Goal: Task Accomplishment & Management: Manage account settings

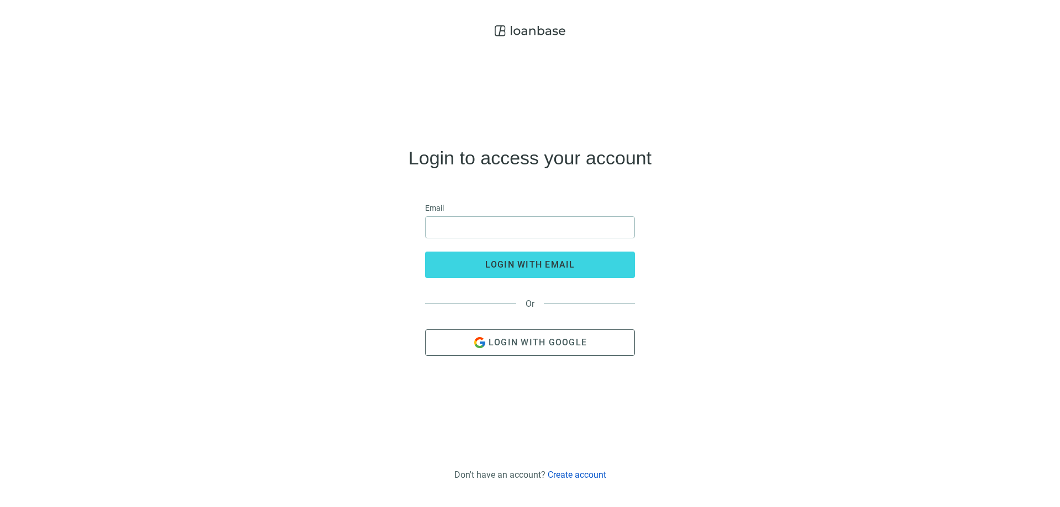
click at [526, 33] on use at bounding box center [530, 30] width 71 height 11
click at [461, 231] on input "email" at bounding box center [529, 227] width 195 height 21
type input "**********"
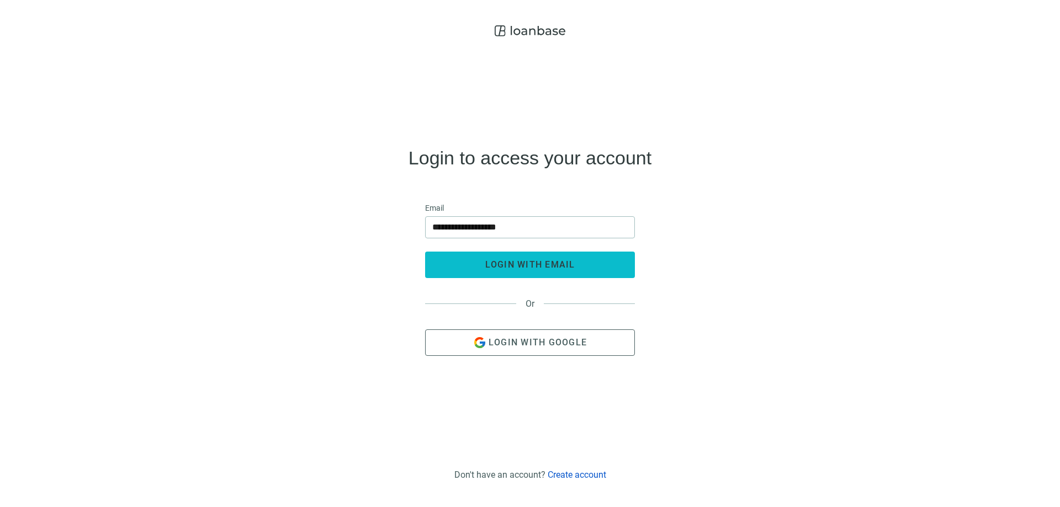
click at [511, 263] on span "login with email" at bounding box center [530, 264] width 90 height 10
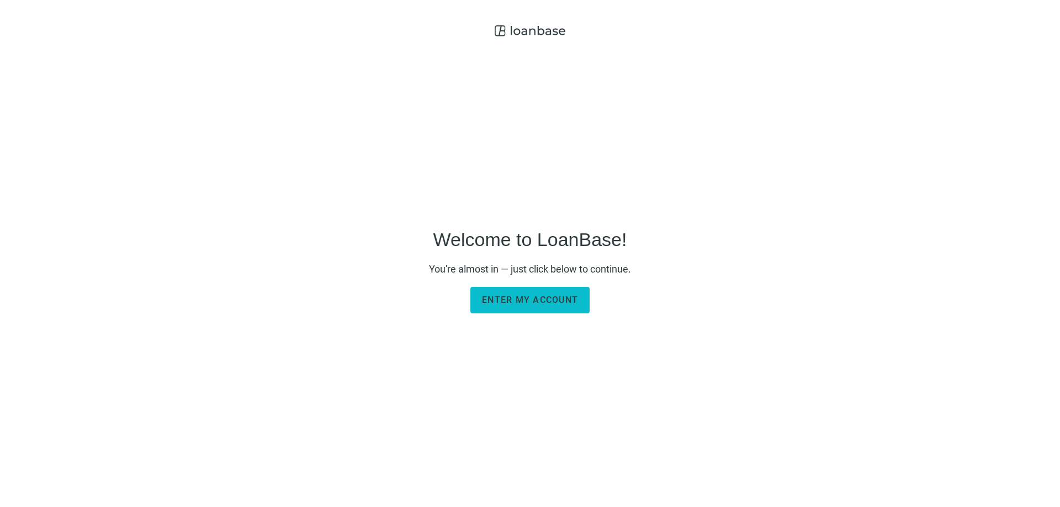
click at [527, 302] on span "Enter my account" at bounding box center [530, 300] width 96 height 10
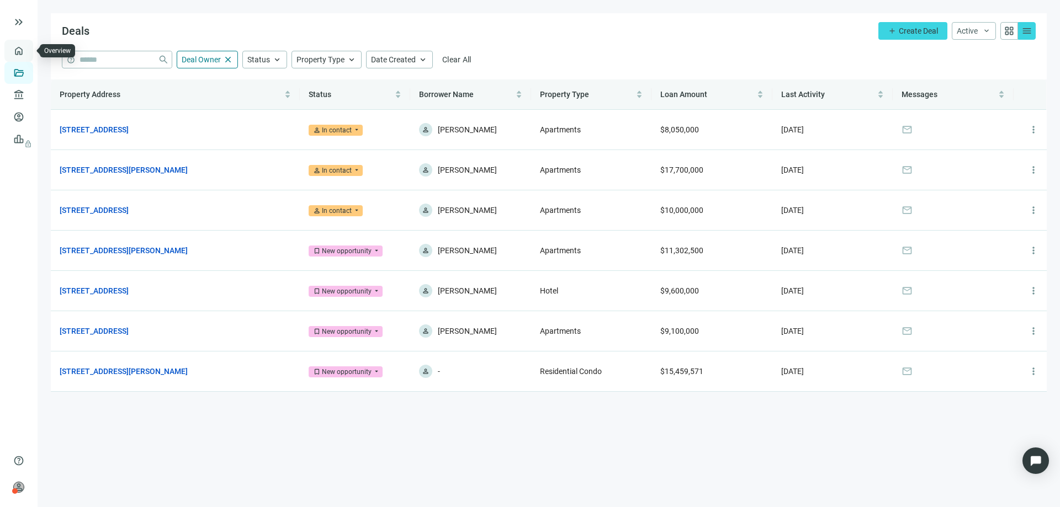
click at [28, 47] on link "Overview" at bounding box center [44, 50] width 33 height 9
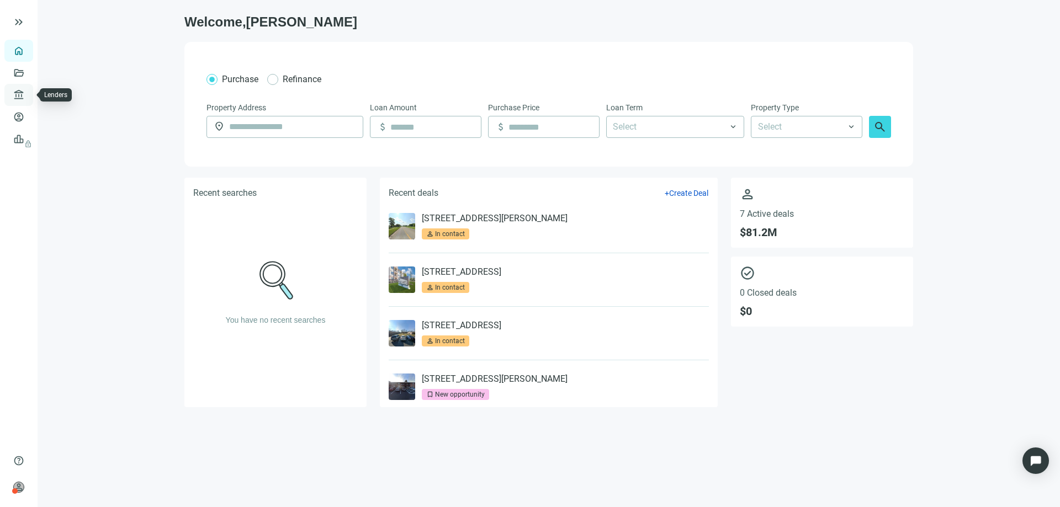
click at [28, 97] on link "Lenders" at bounding box center [42, 95] width 29 height 9
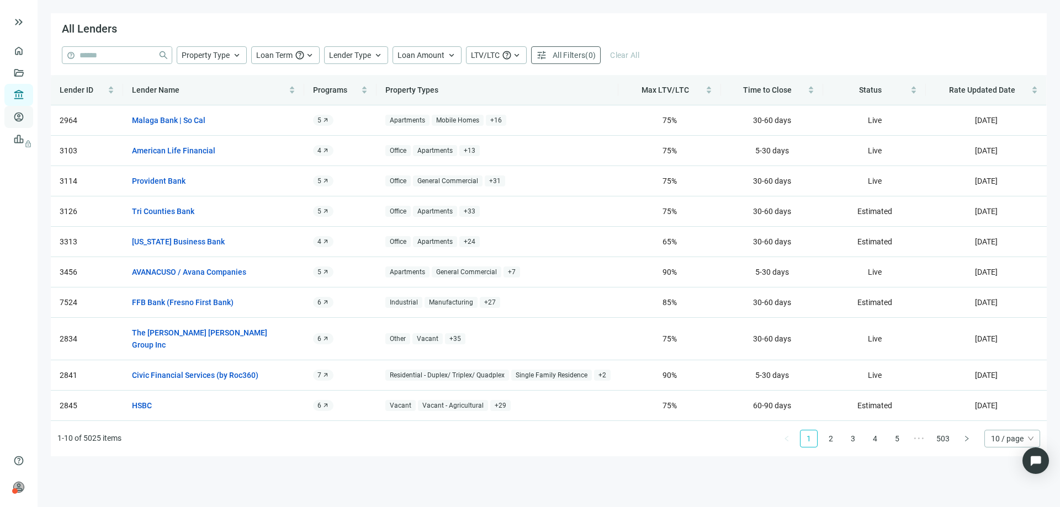
click at [28, 115] on link "Borrowers" at bounding box center [46, 117] width 36 height 9
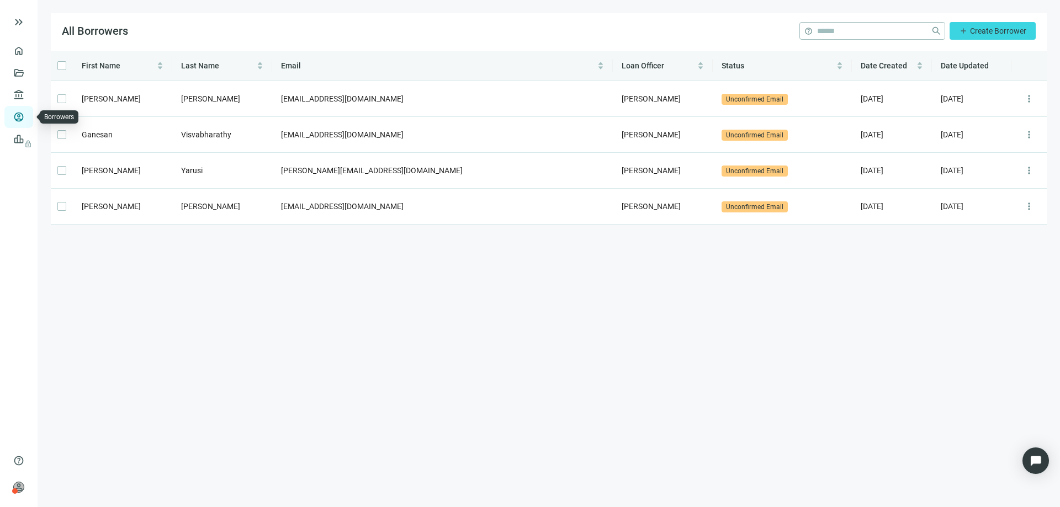
click at [28, 120] on link "Borrowers" at bounding box center [46, 117] width 36 height 9
click at [28, 137] on link "Leads lock" at bounding box center [39, 139] width 22 height 9
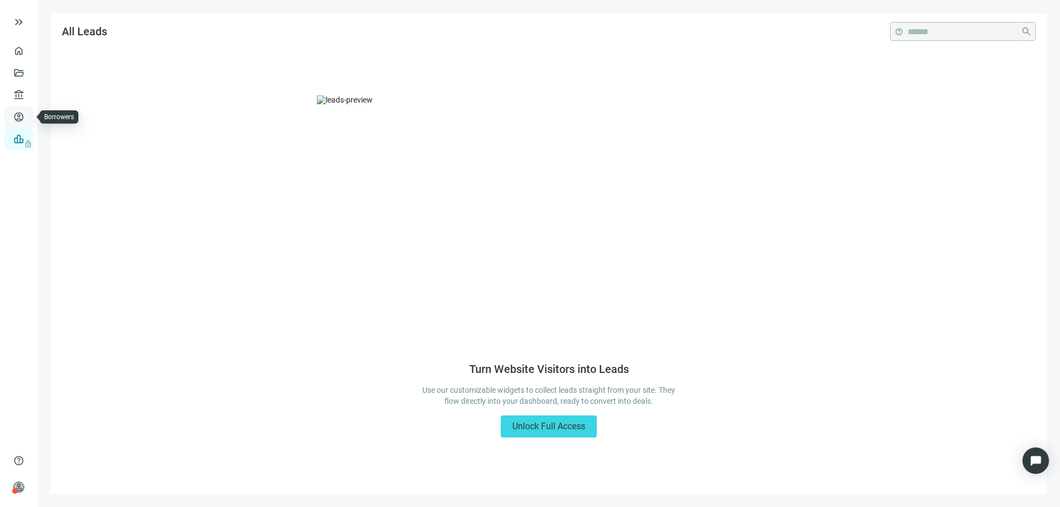
click at [28, 118] on link "Borrowers" at bounding box center [46, 117] width 36 height 9
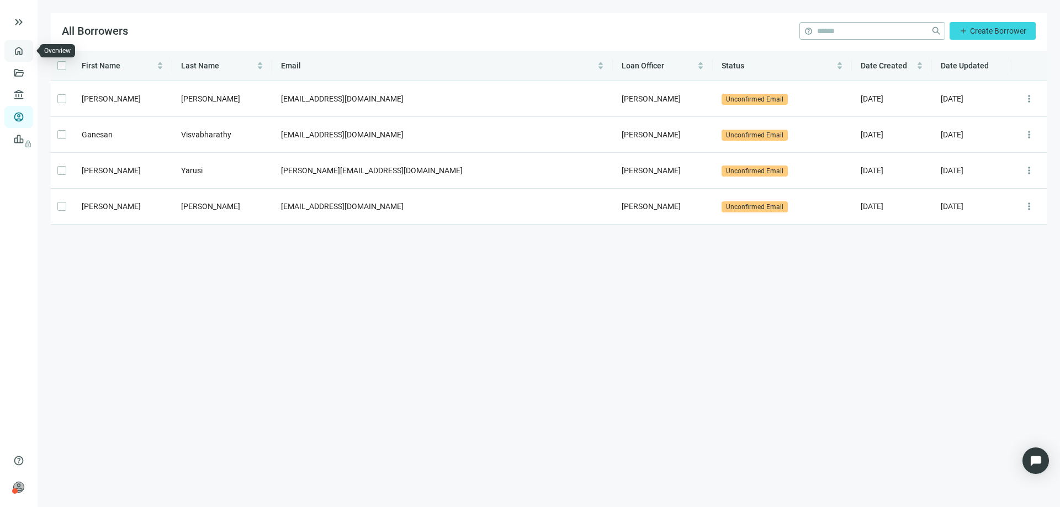
click at [28, 55] on link "Overview" at bounding box center [44, 50] width 33 height 9
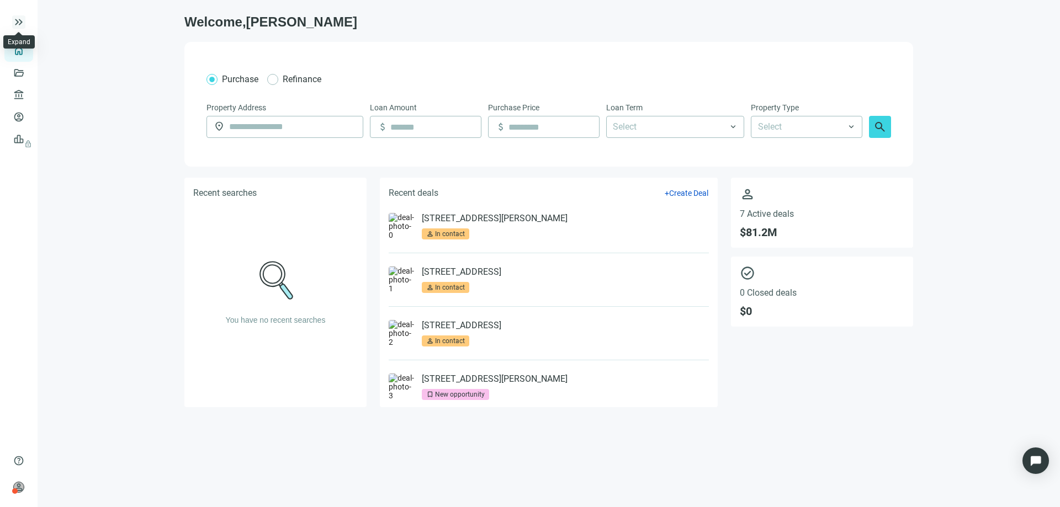
click at [18, 19] on span "keyboard_double_arrow_right" at bounding box center [18, 21] width 13 height 13
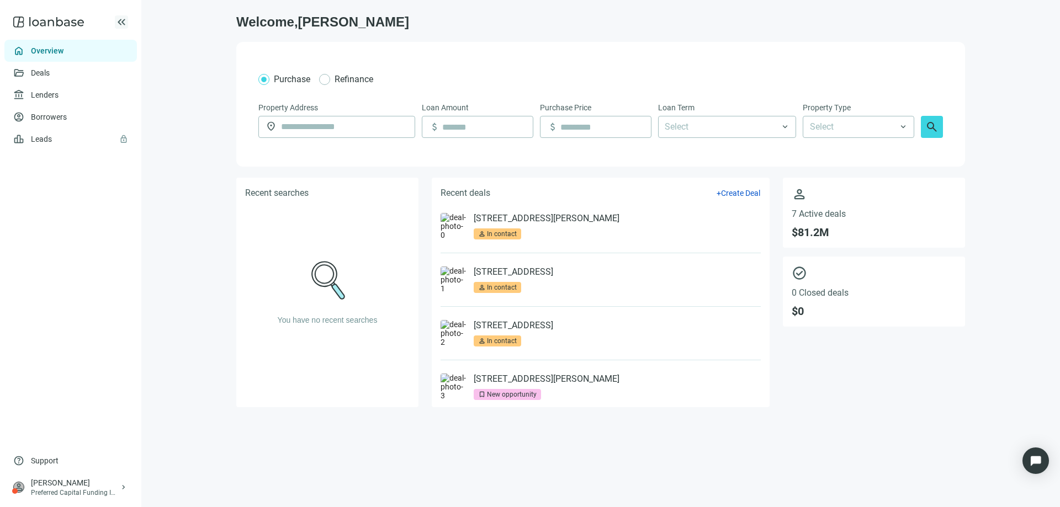
click at [18, 19] on icon at bounding box center [48, 22] width 71 height 22
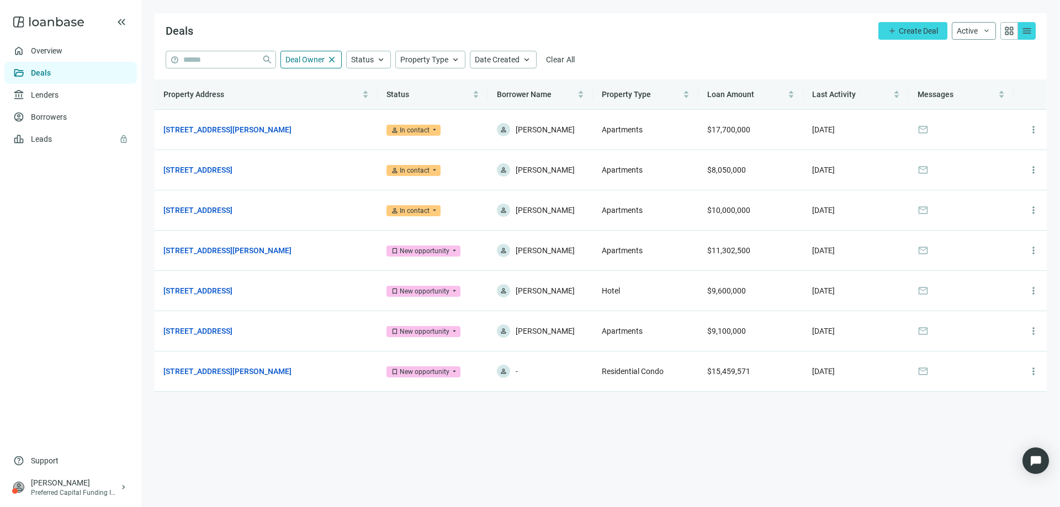
click at [988, 33] on span "keyboard_arrow_down" at bounding box center [986, 30] width 9 height 9
drag, startPoint x: 810, startPoint y: 49, endPoint x: 802, endPoint y: 49, distance: 7.7
click at [809, 49] on div "Deals add Create Deal Active keyboard_arrow_down grid_view menu Active Archive" at bounding box center [601, 32] width 892 height 38
click at [43, 143] on link "Leads lock" at bounding box center [42, 139] width 22 height 9
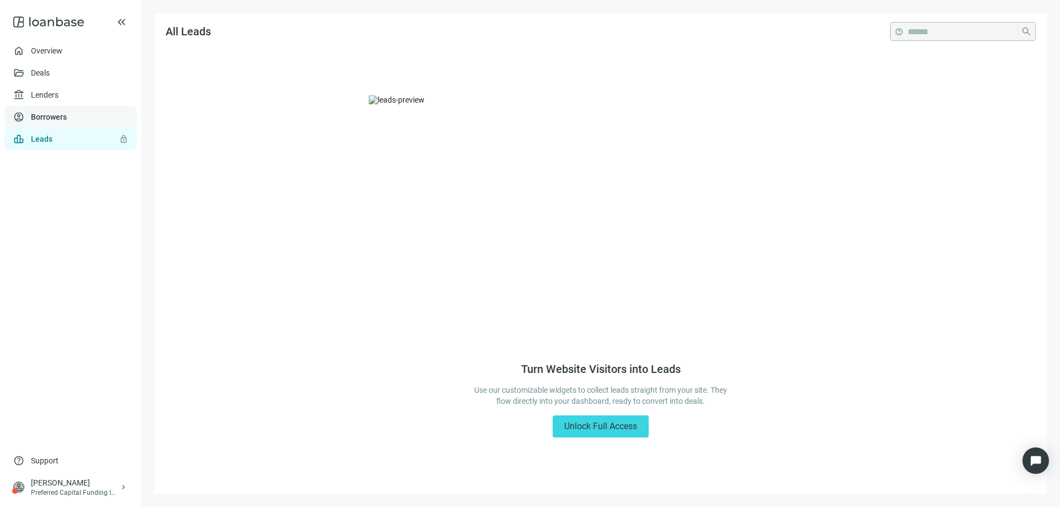
click at [36, 120] on link "Borrowers" at bounding box center [49, 117] width 36 height 9
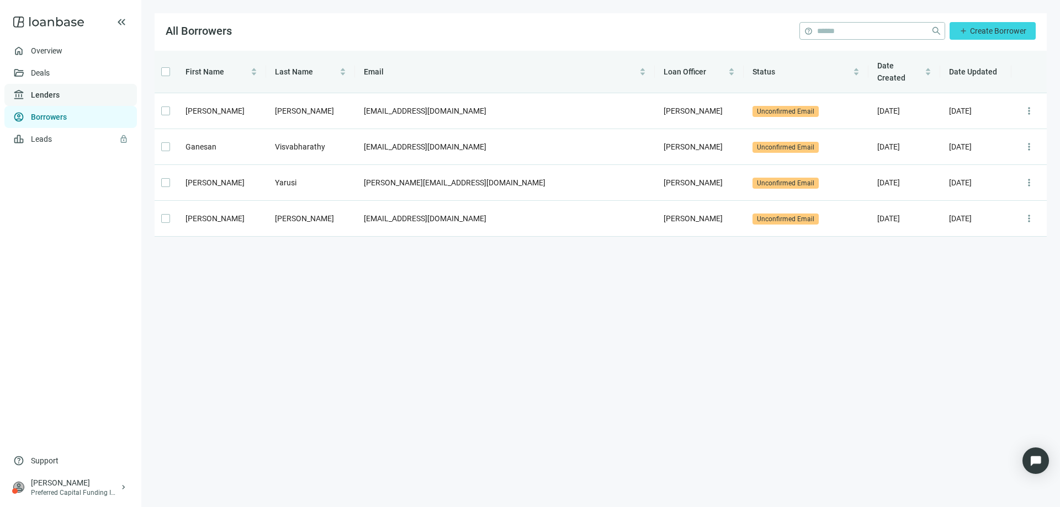
click at [40, 95] on link "Lenders" at bounding box center [45, 95] width 29 height 9
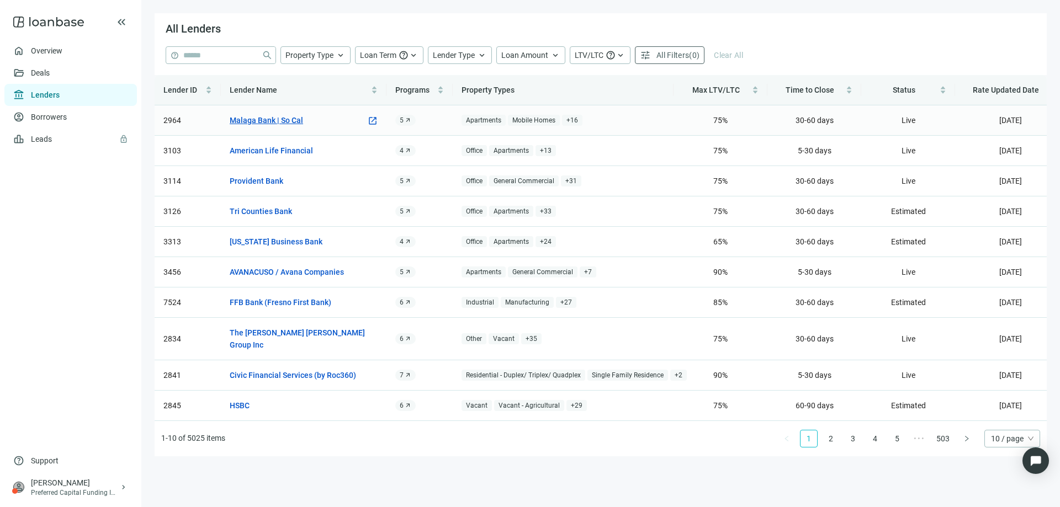
click at [252, 121] on link "Malaga Bank | So Cal" at bounding box center [266, 120] width 73 height 12
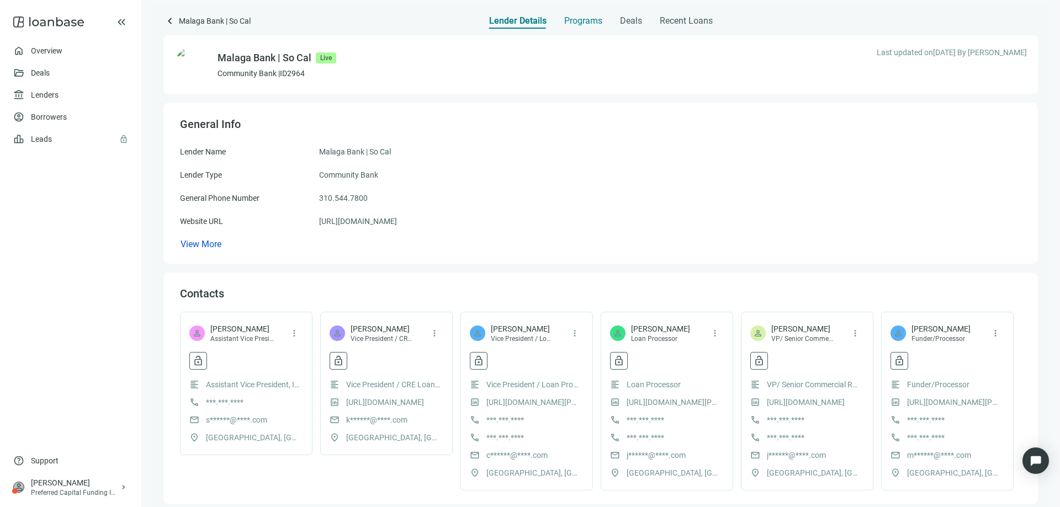
click at [584, 20] on span "Programs" at bounding box center [583, 20] width 38 height 11
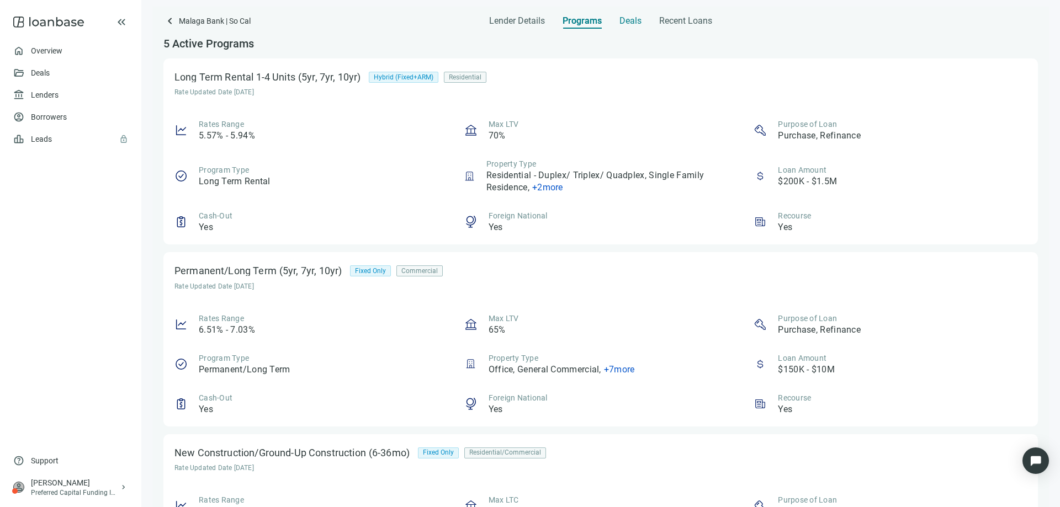
click at [619, 18] on span "Deals" at bounding box center [630, 20] width 22 height 11
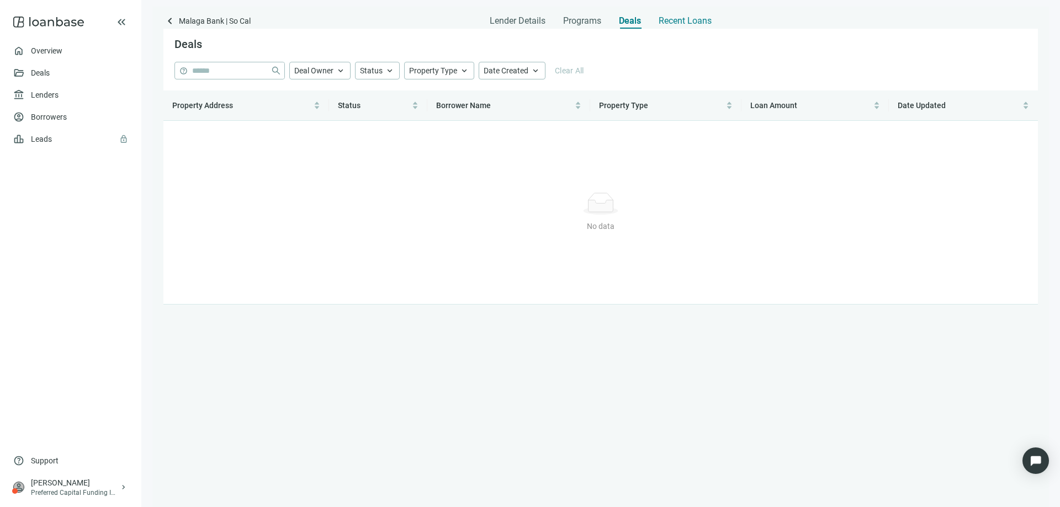
click at [665, 24] on span "Recent Loans" at bounding box center [684, 20] width 53 height 11
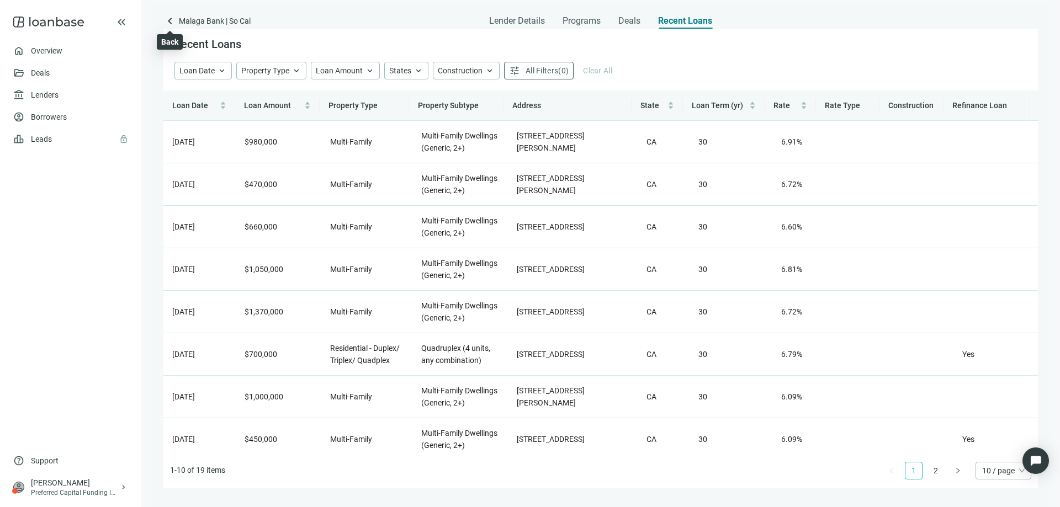
click at [171, 21] on span "keyboard_arrow_left" at bounding box center [169, 20] width 13 height 13
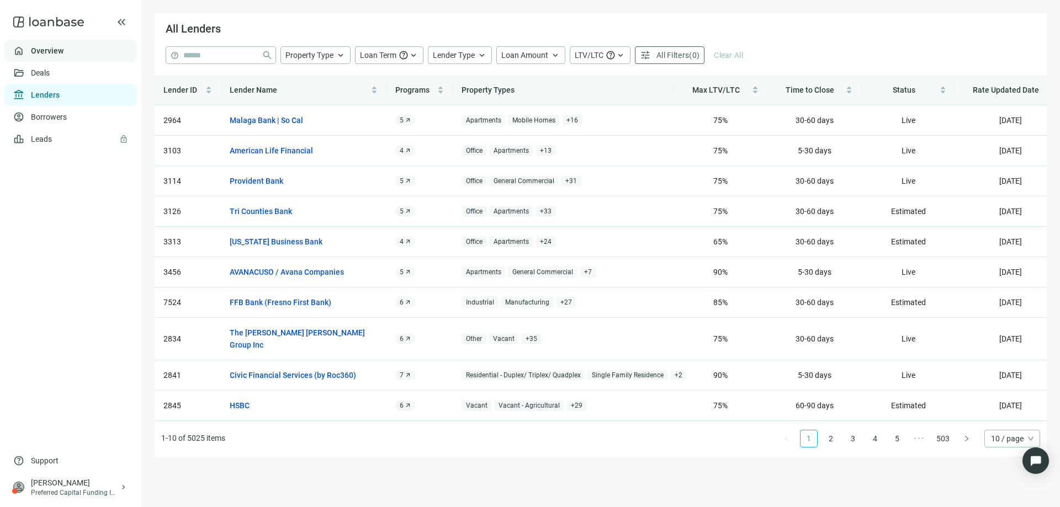
click at [59, 49] on link "Overview" at bounding box center [47, 50] width 33 height 9
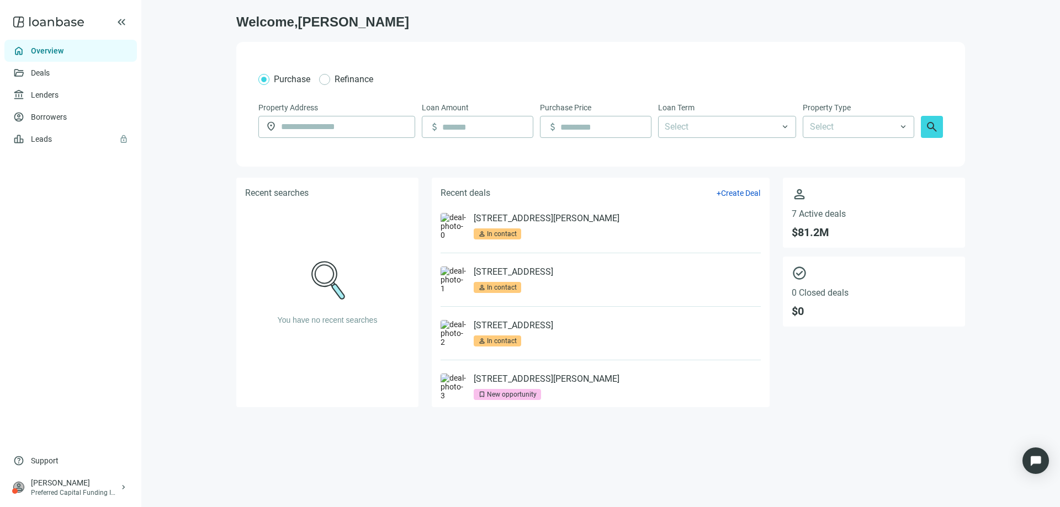
click at [98, 25] on div "keyboard_double_arrow_left" at bounding box center [70, 21] width 141 height 35
click at [52, 141] on link "Leads lock" at bounding box center [42, 139] width 22 height 9
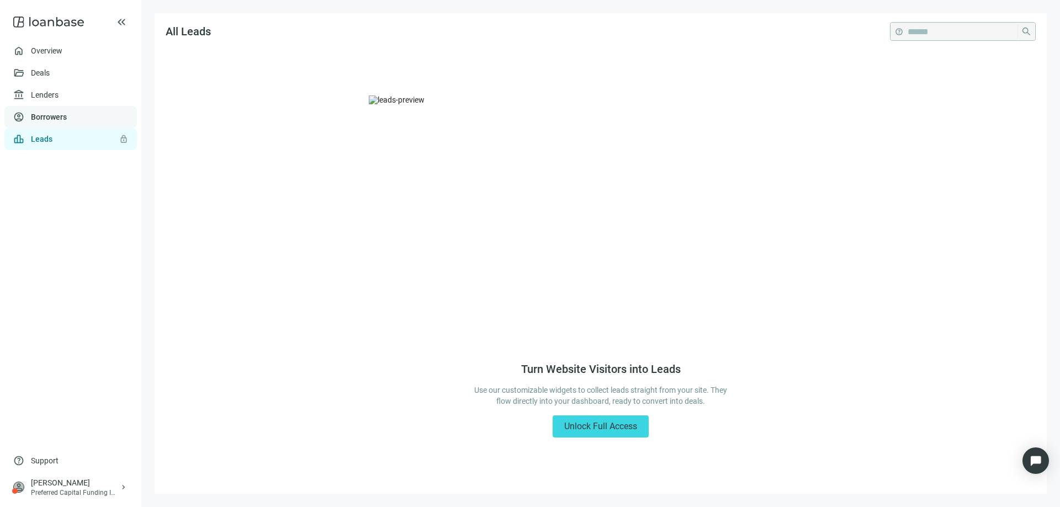
click at [47, 120] on link "Borrowers" at bounding box center [49, 117] width 36 height 9
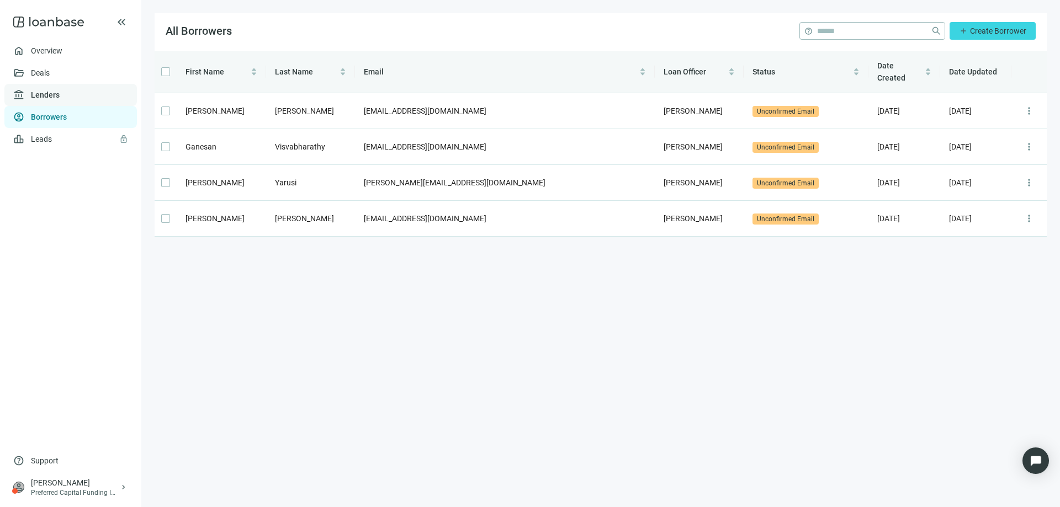
click at [44, 95] on link "Lenders" at bounding box center [45, 95] width 29 height 9
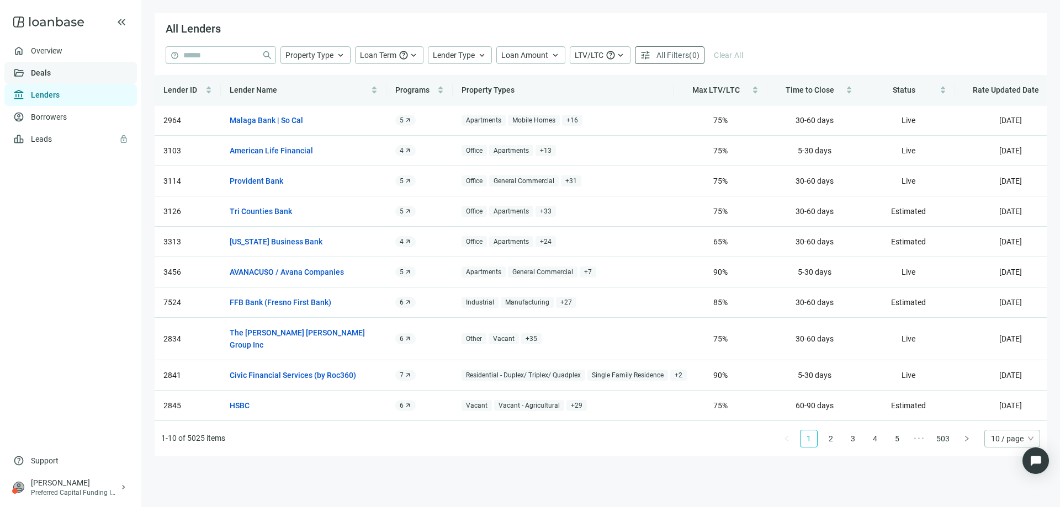
click at [39, 75] on link "Deals" at bounding box center [41, 72] width 20 height 9
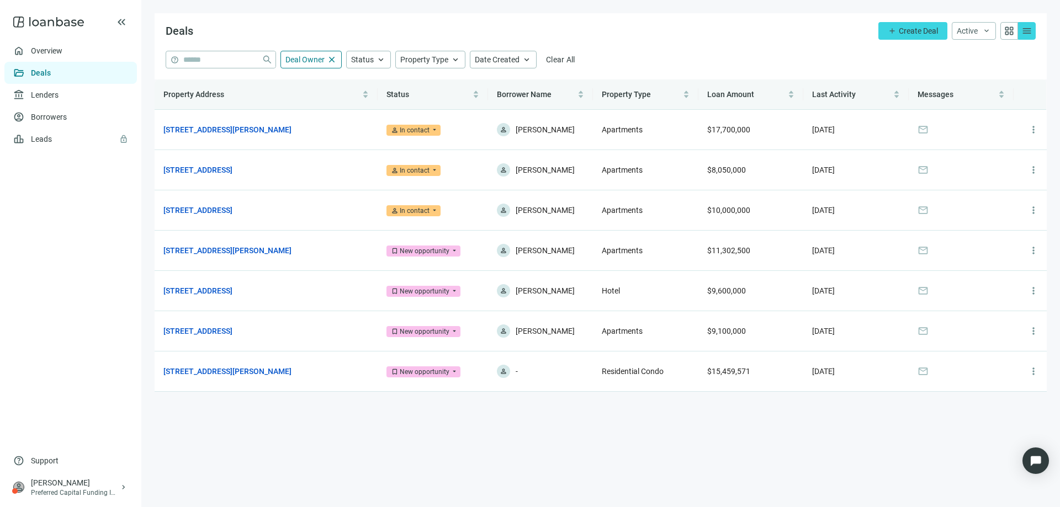
click at [1006, 33] on span "grid_view" at bounding box center [1008, 30] width 11 height 11
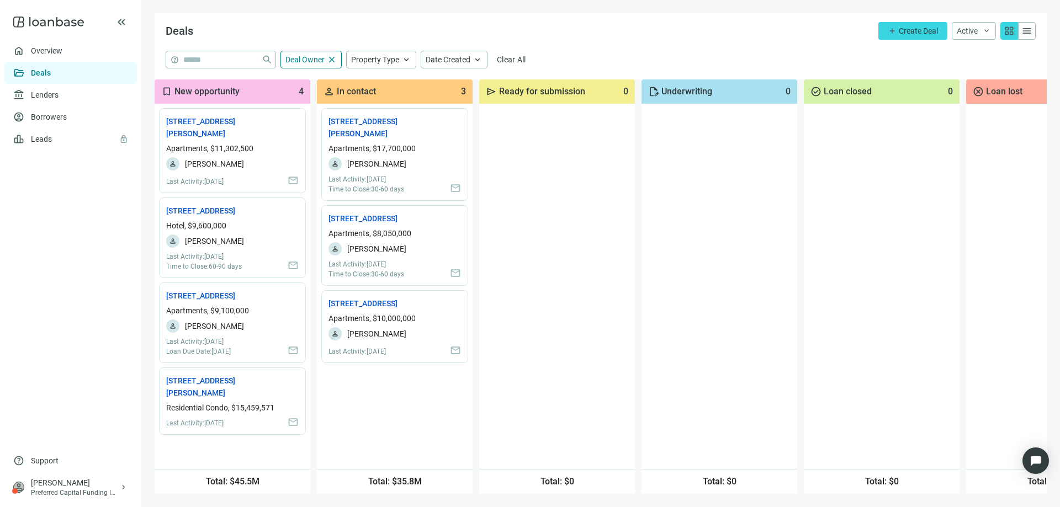
click at [1024, 31] on span "menu" at bounding box center [1026, 30] width 11 height 11
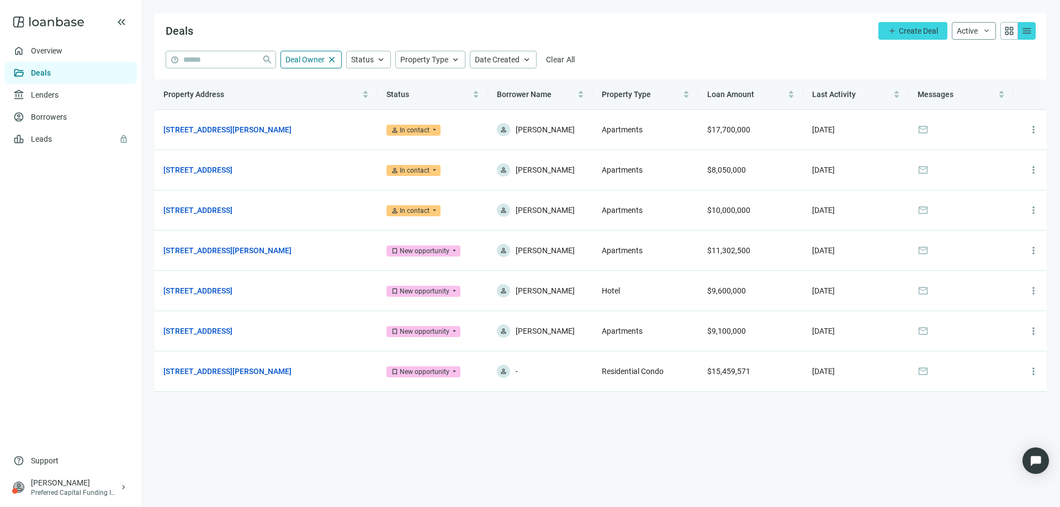
click at [971, 27] on span "Active" at bounding box center [966, 30] width 21 height 9
click at [937, 31] on span "Create Deal" at bounding box center [918, 30] width 39 height 9
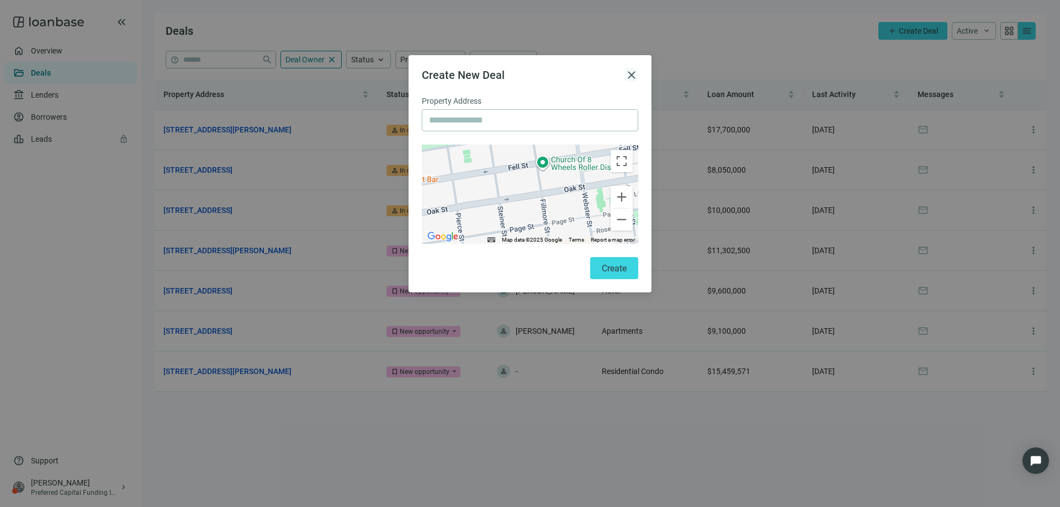
click at [635, 75] on span "close" at bounding box center [631, 74] width 13 height 13
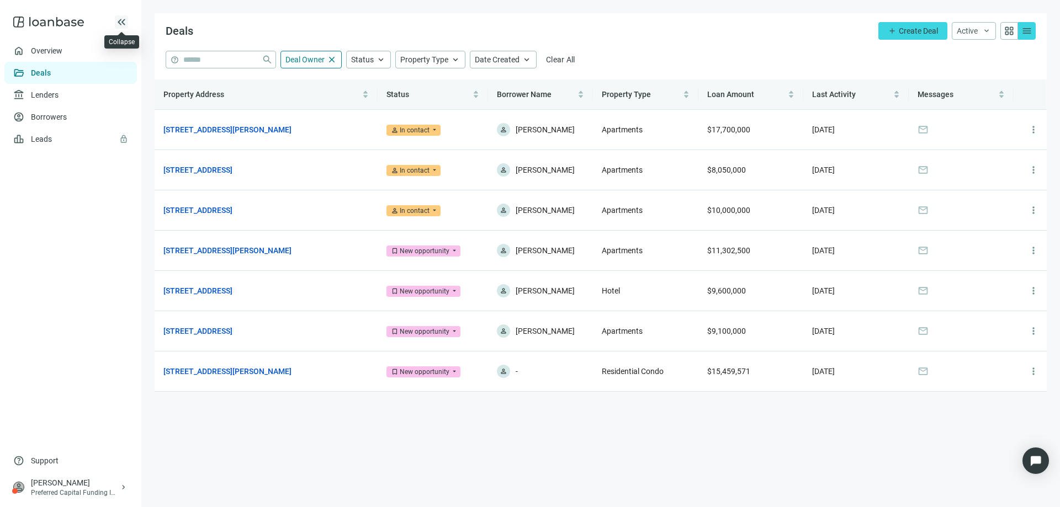
click at [118, 26] on span "keyboard_double_arrow_left" at bounding box center [121, 21] width 13 height 13
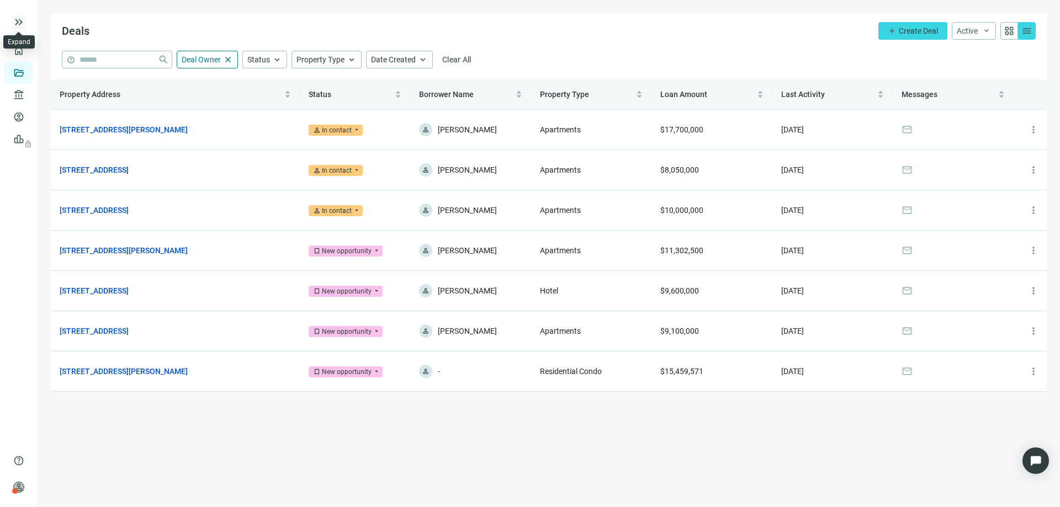
click at [18, 27] on span "keyboard_double_arrow_right" at bounding box center [18, 21] width 13 height 13
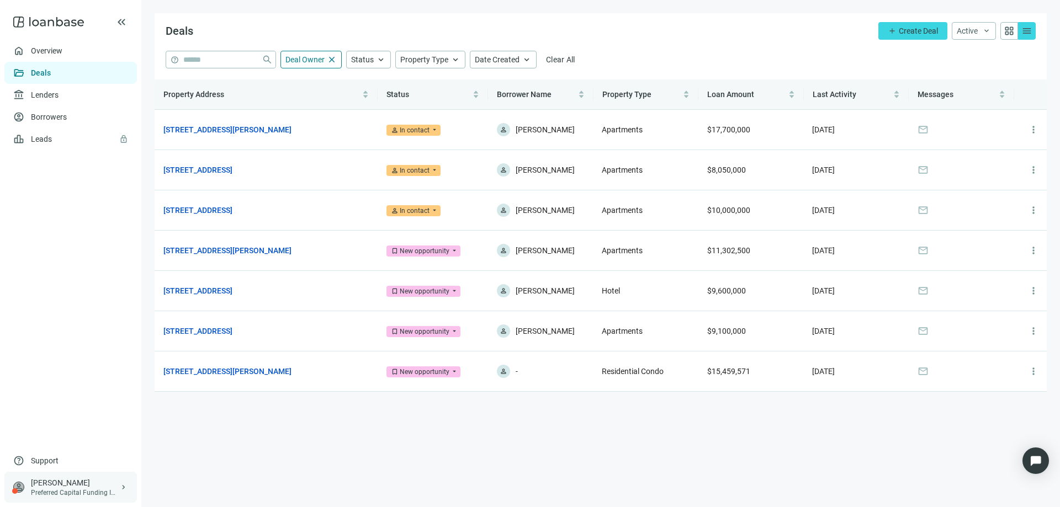
click at [125, 488] on span "keyboard_arrow_right" at bounding box center [123, 487] width 9 height 9
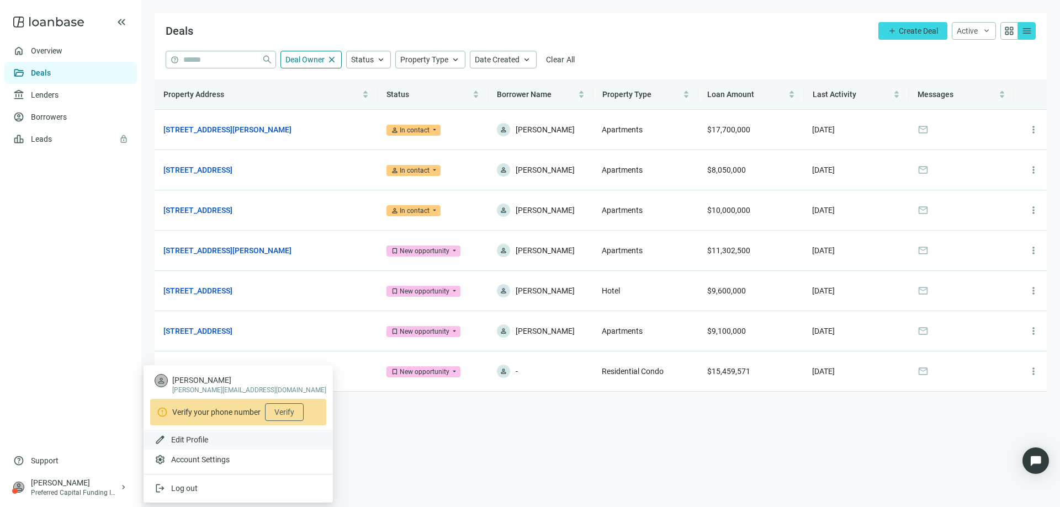
click at [193, 441] on span "Edit Profile" at bounding box center [189, 439] width 37 height 9
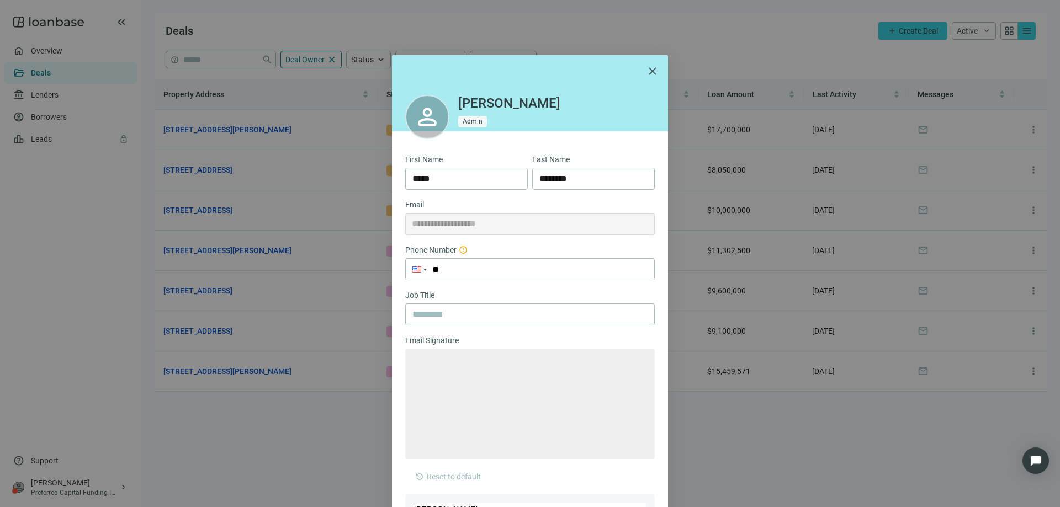
type textarea "**********"
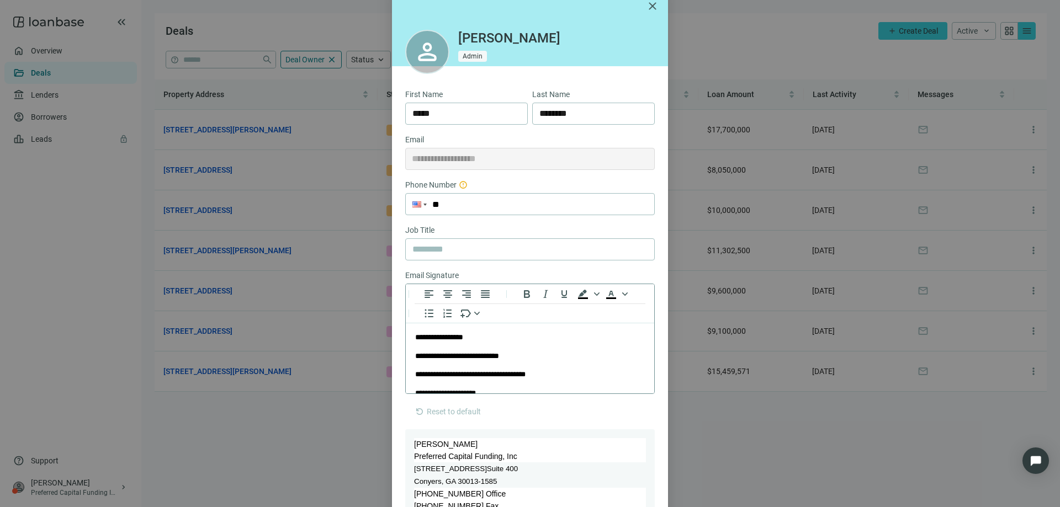
scroll to position [55, 0]
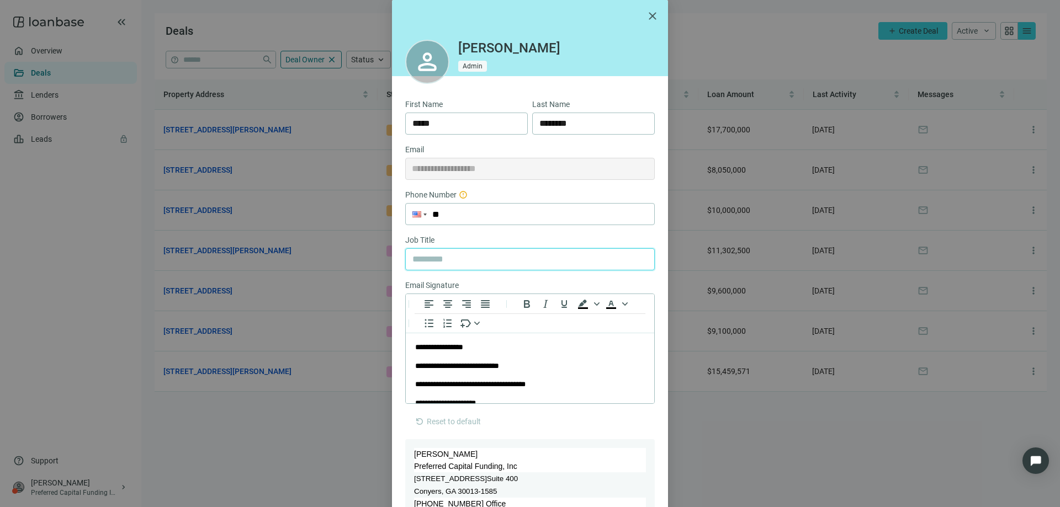
click at [418, 251] on input "text" at bounding box center [529, 259] width 235 height 21
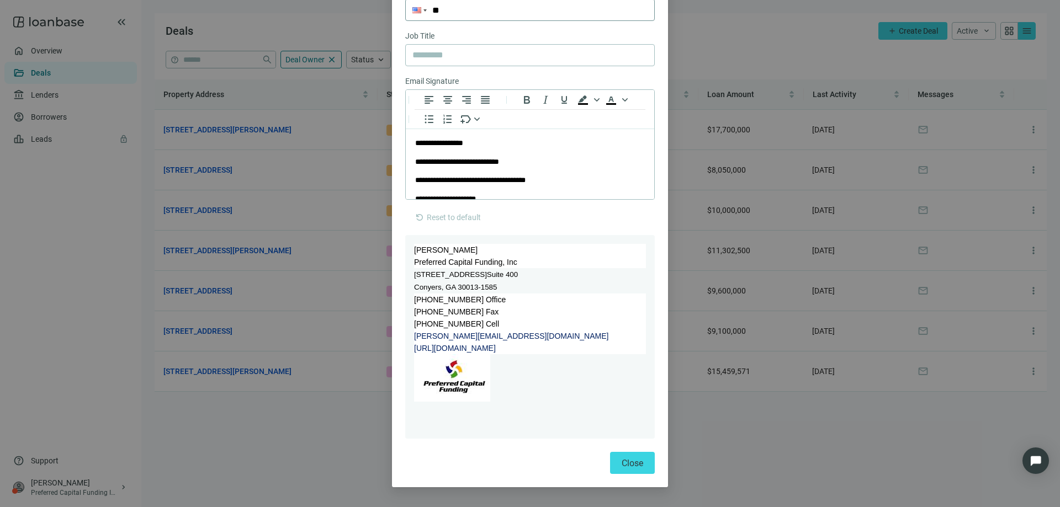
scroll to position [261, 0]
click at [76, 485] on div "**********" at bounding box center [530, 253] width 1060 height 507
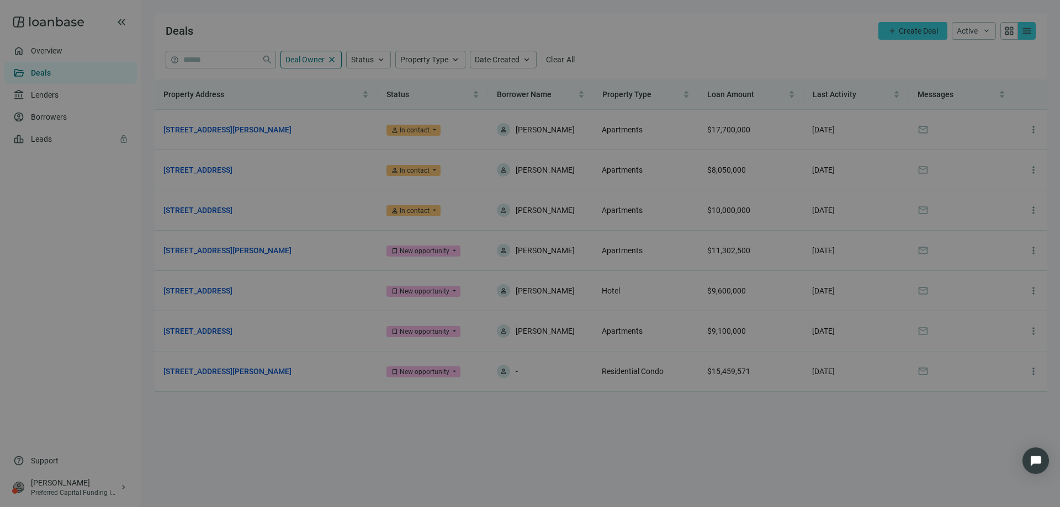
scroll to position [206, 0]
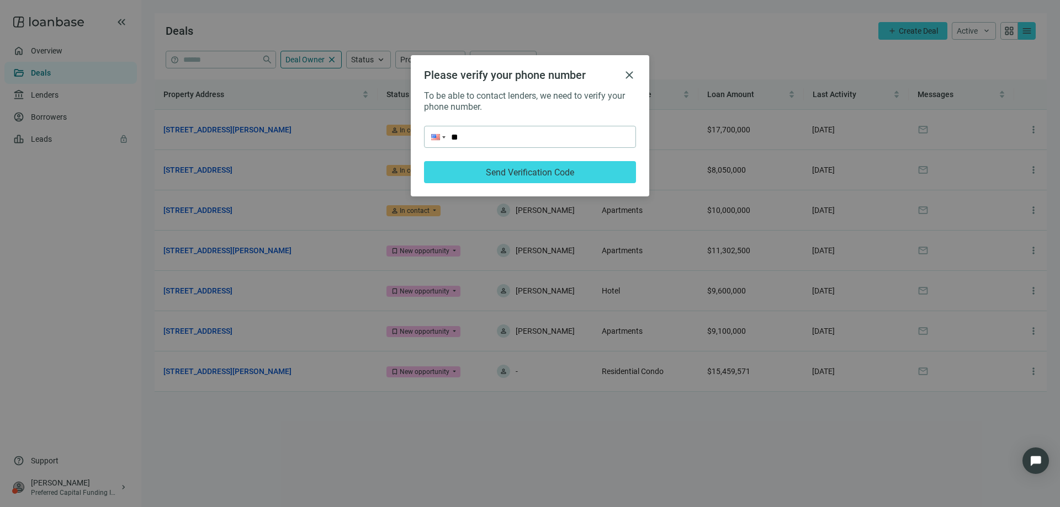
click at [125, 489] on div "Please verify your phone number close To be able to contact lenders, we need to…" at bounding box center [530, 253] width 1060 height 507
click at [115, 486] on div "Please verify your phone number close To be able to contact lenders, we need to…" at bounding box center [530, 253] width 1060 height 507
click at [631, 72] on span "close" at bounding box center [629, 74] width 13 height 13
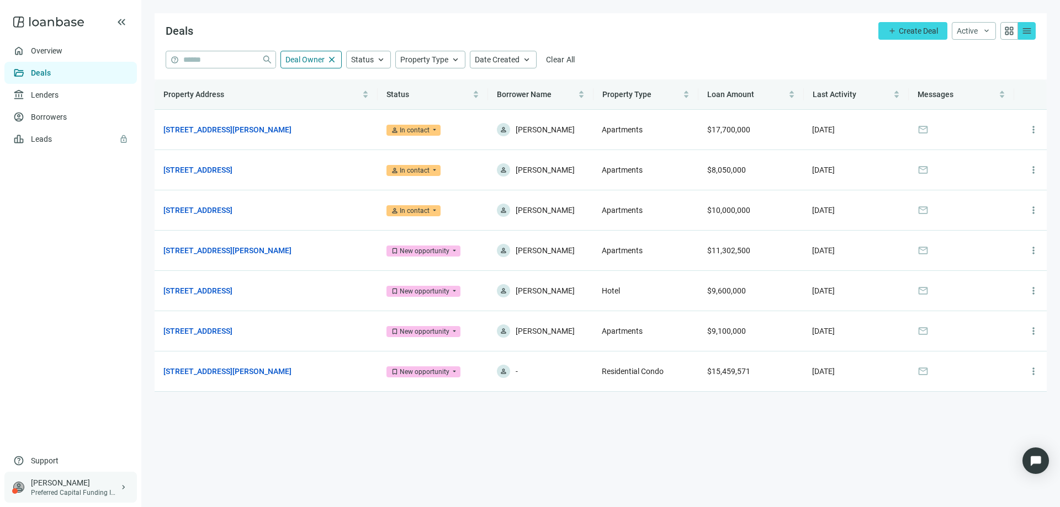
click at [121, 484] on span "keyboard_arrow_right" at bounding box center [123, 487] width 9 height 9
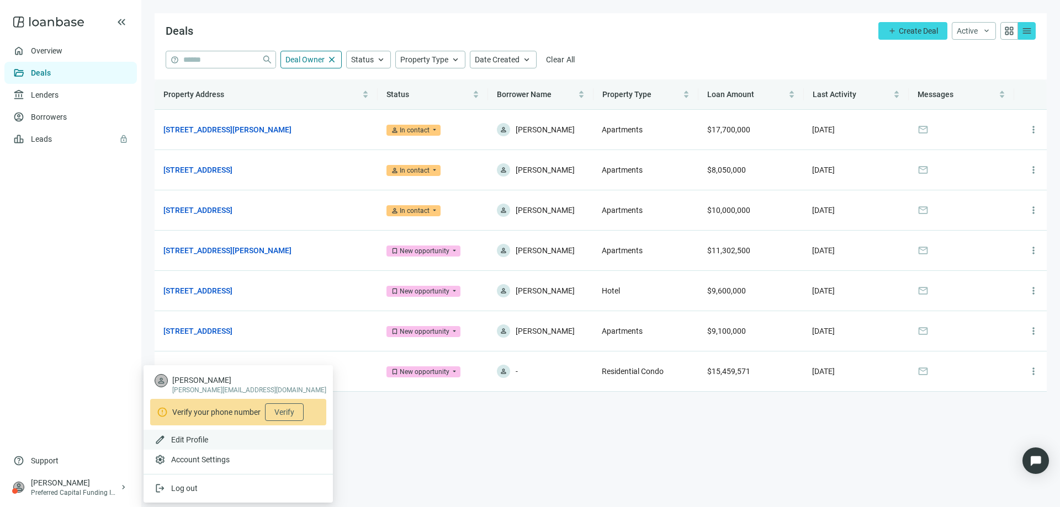
click at [199, 438] on span "Edit Profile" at bounding box center [189, 439] width 37 height 9
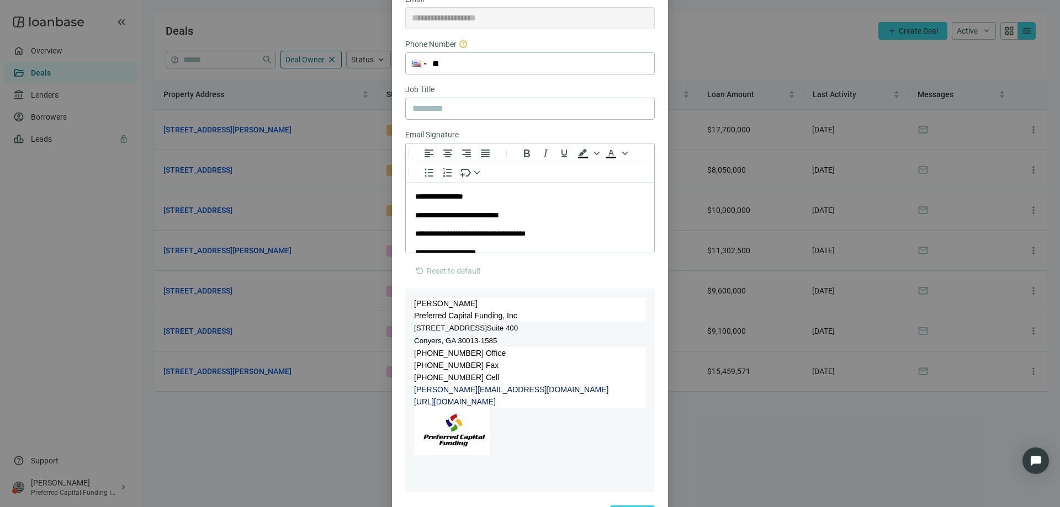
click at [121, 490] on div "**********" at bounding box center [530, 253] width 1060 height 507
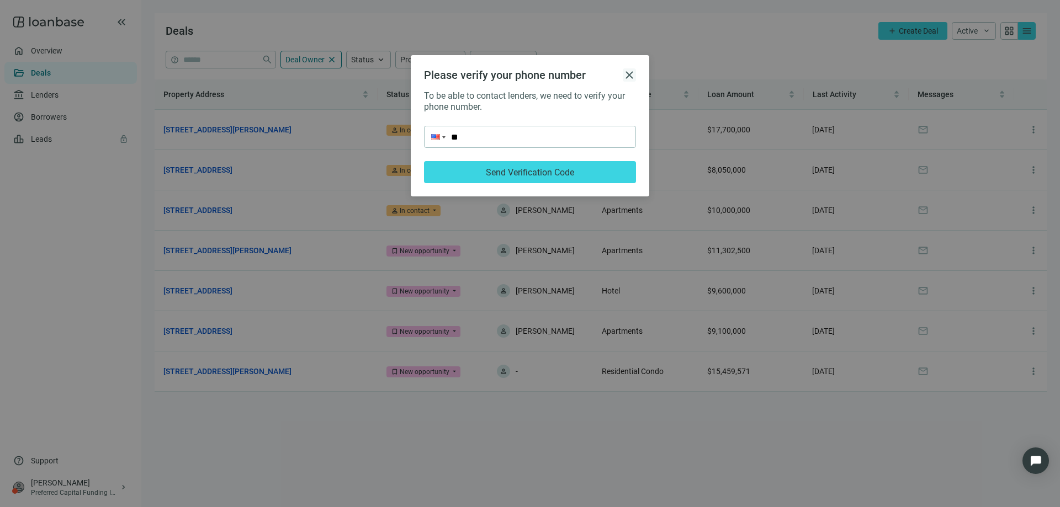
click at [631, 75] on span "close" at bounding box center [629, 74] width 13 height 13
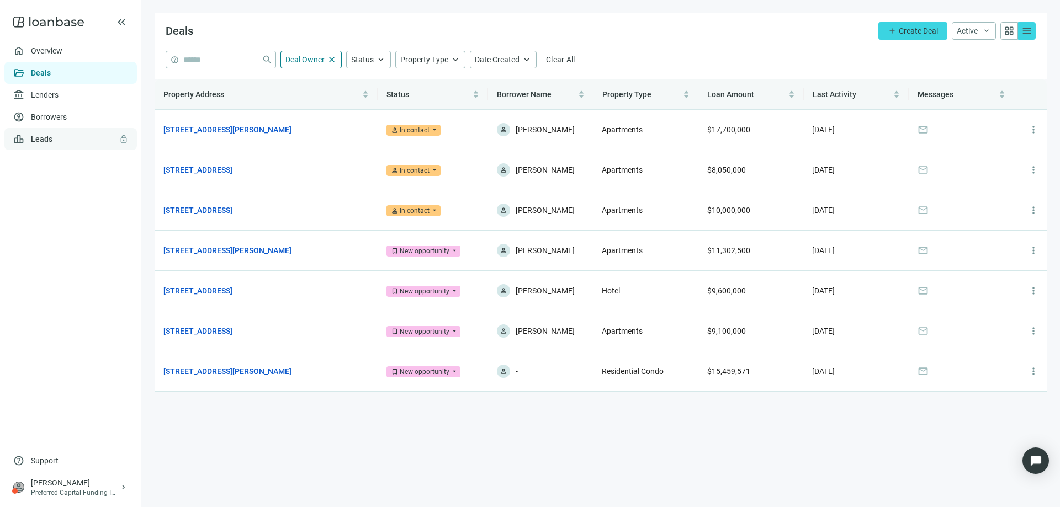
click at [34, 135] on link "Leads lock" at bounding box center [42, 139] width 22 height 9
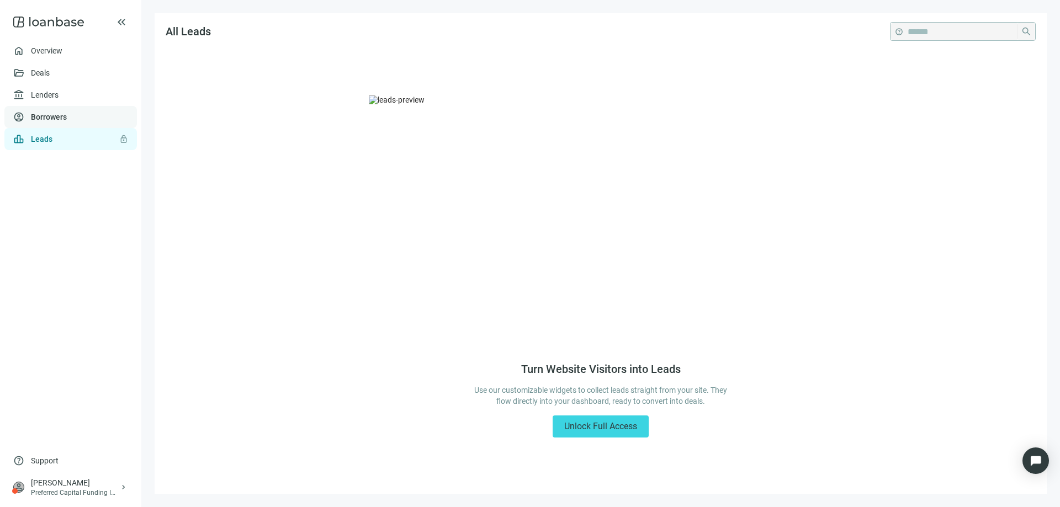
click at [43, 119] on link "Borrowers" at bounding box center [49, 117] width 36 height 9
